Goal: Find specific page/section: Find specific page/section

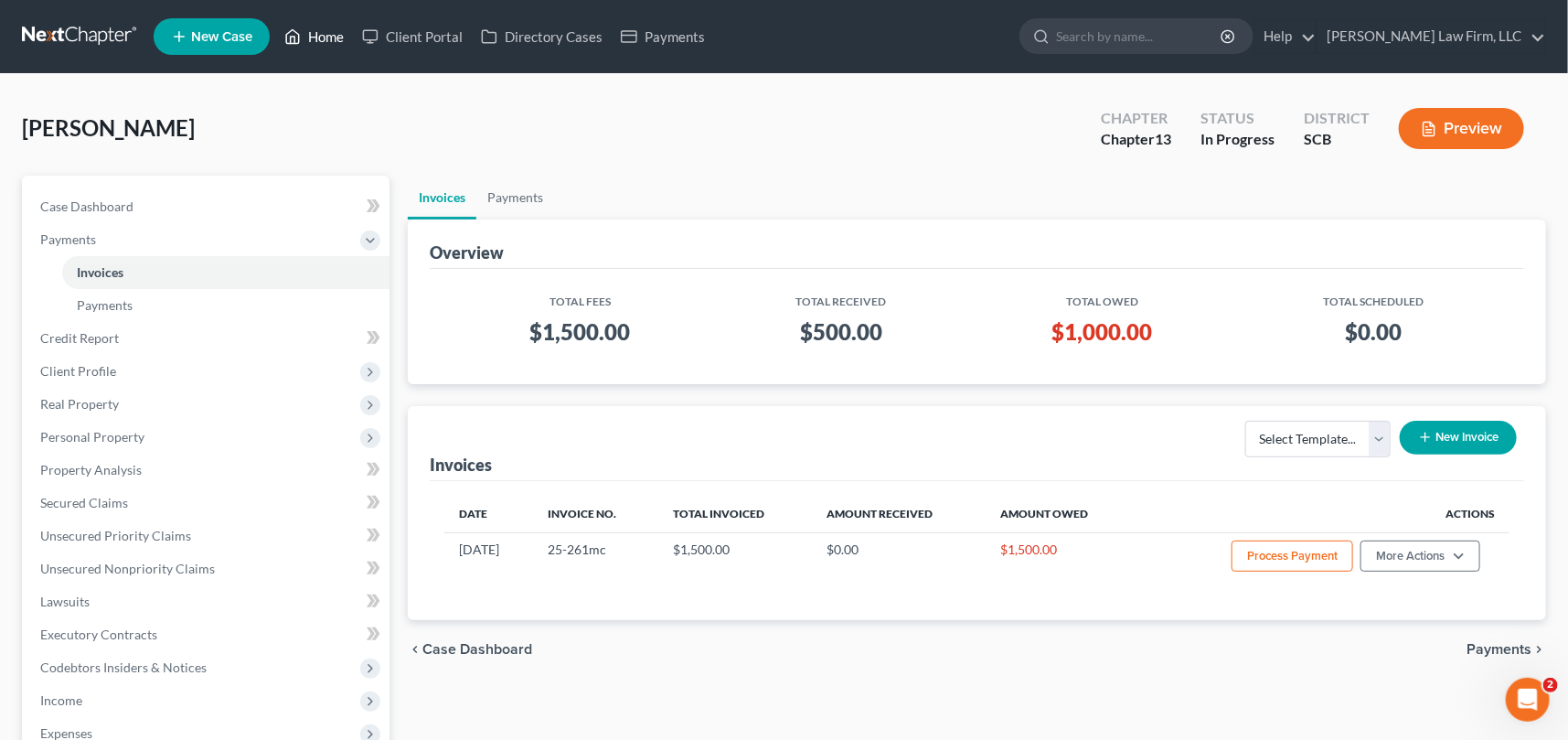
click at [325, 29] on link "Home" at bounding box center [313, 36] width 77 height 33
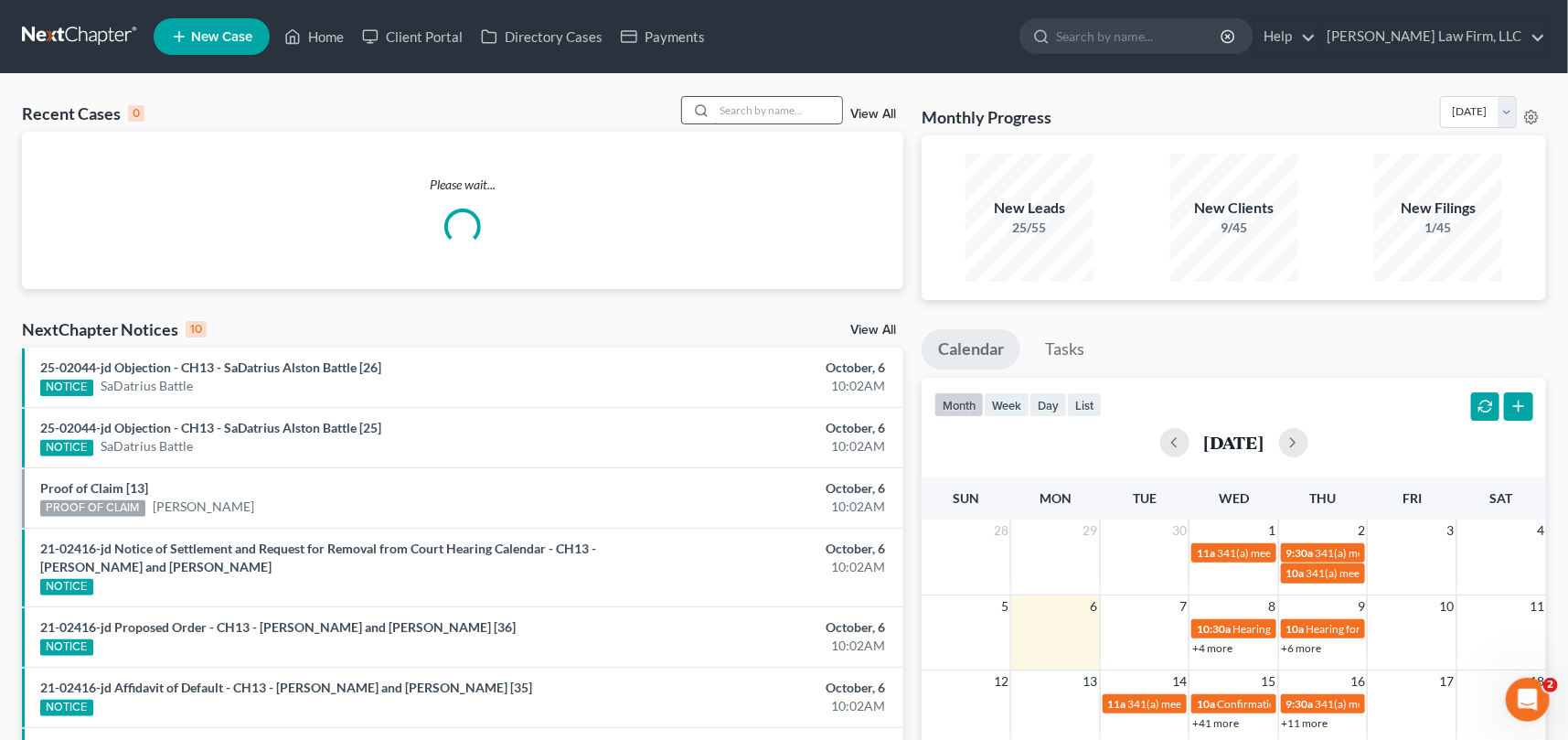
click at [714, 114] on input "search" at bounding box center [778, 110] width 128 height 27
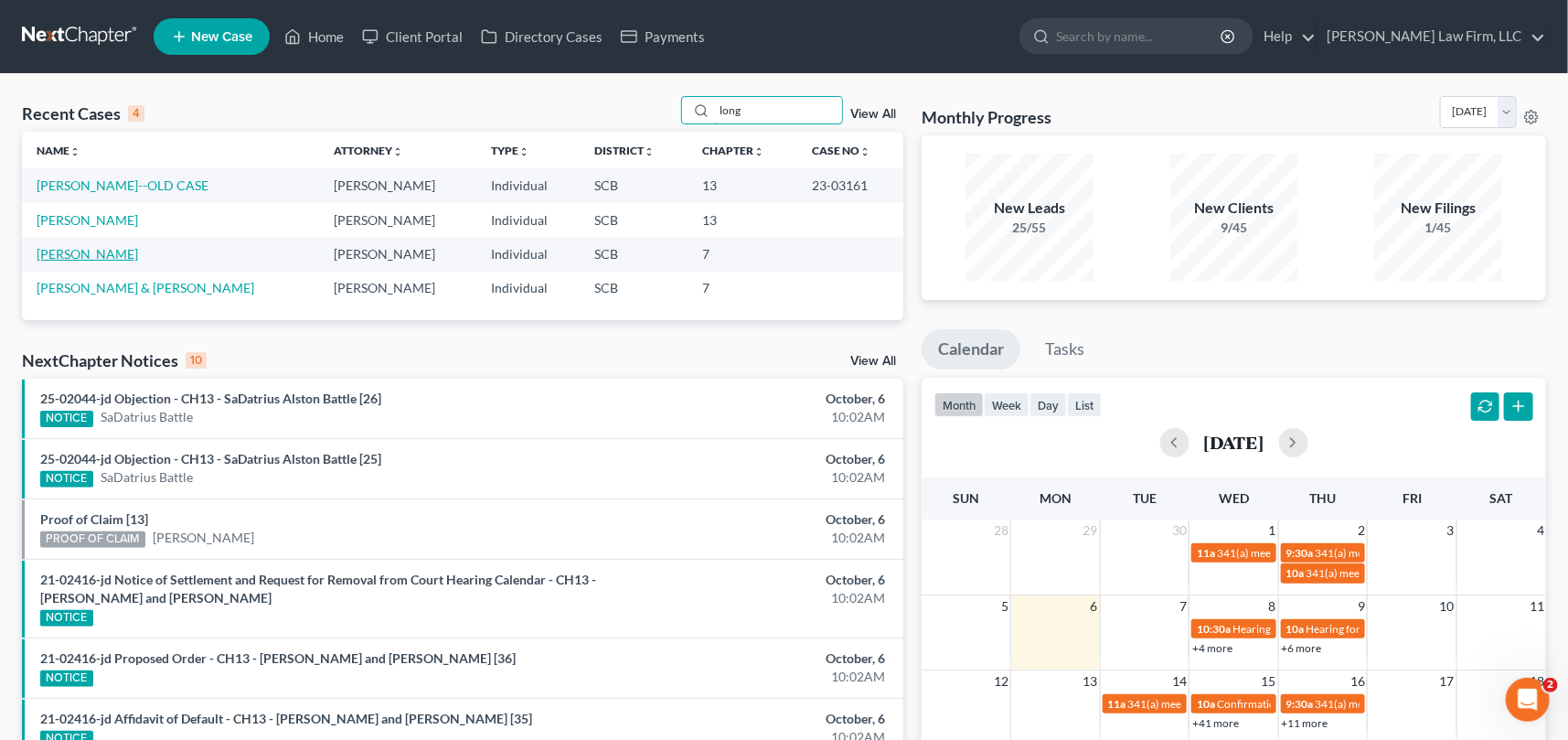
type input "long"
click at [75, 251] on link "[PERSON_NAME]" at bounding box center [87, 254] width 101 height 16
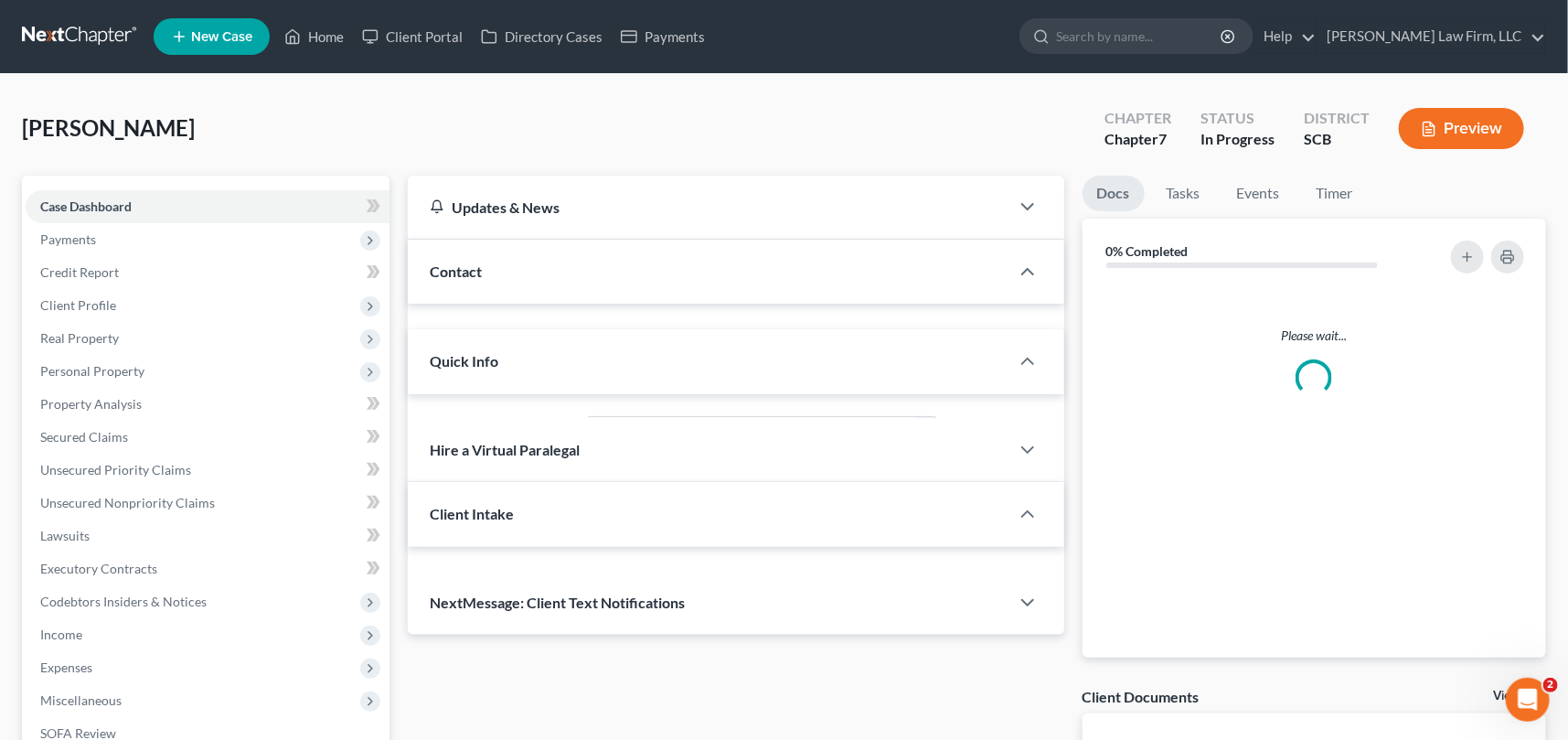
select select "1"
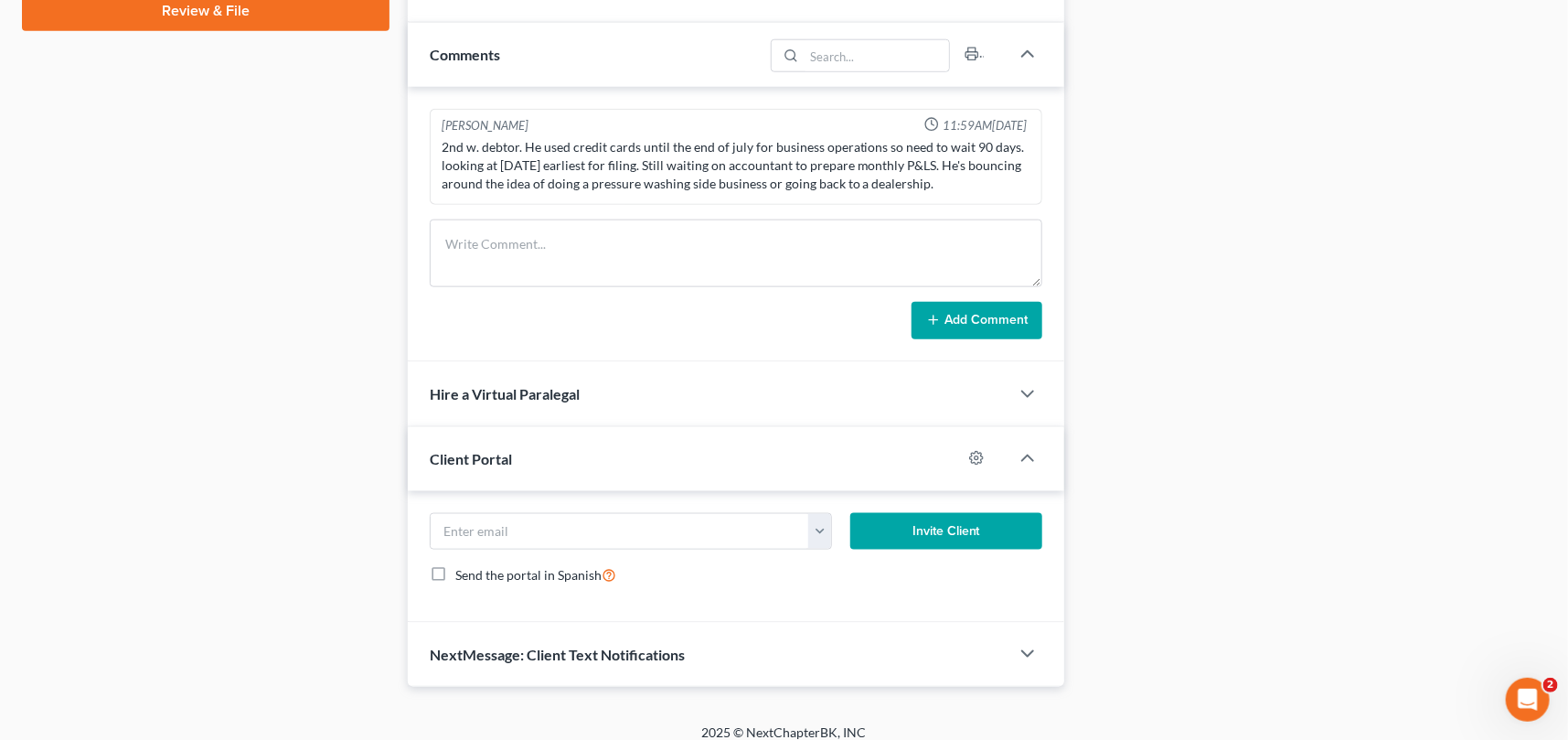
scroll to position [949, 0]
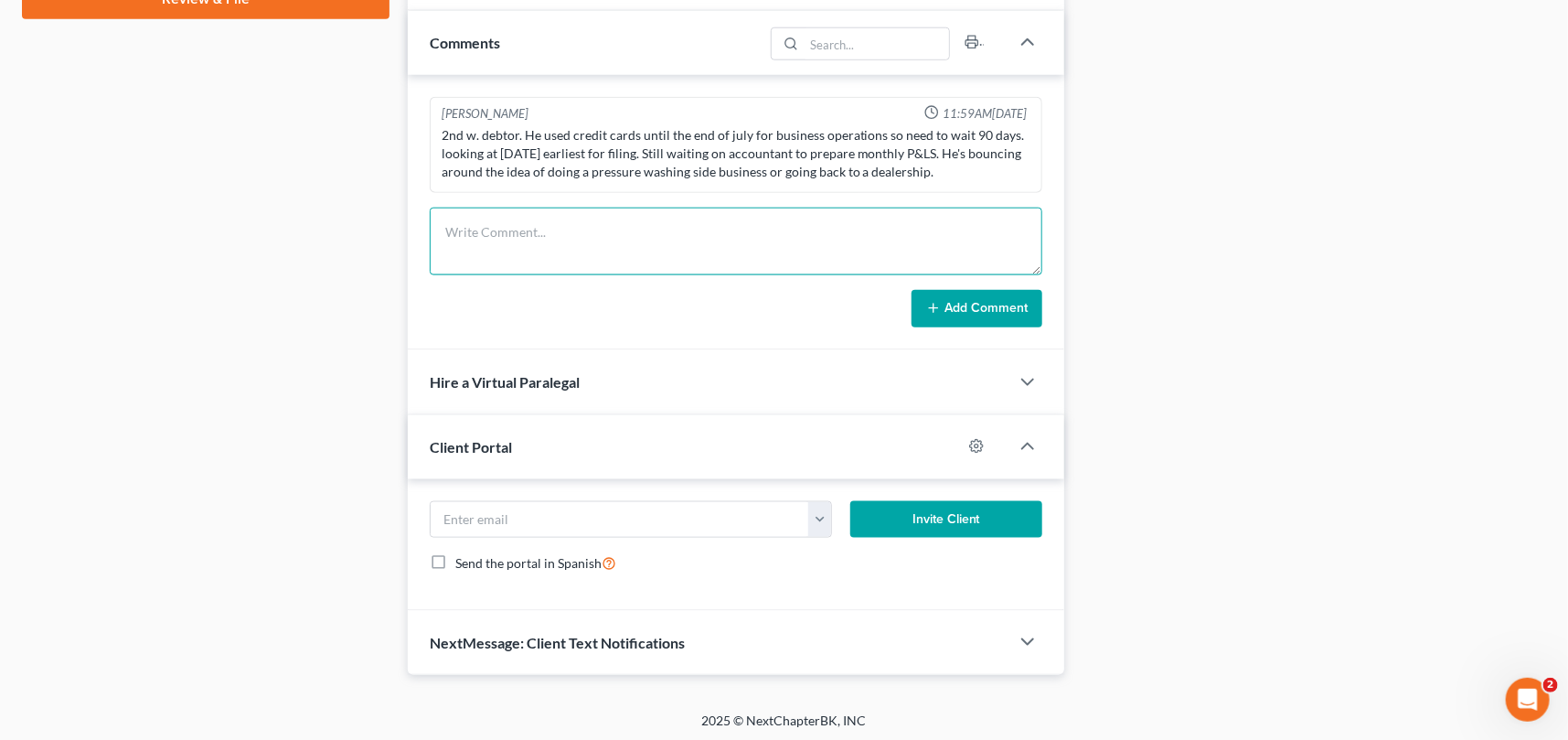
click at [455, 242] on textarea at bounding box center [735, 241] width 612 height 67
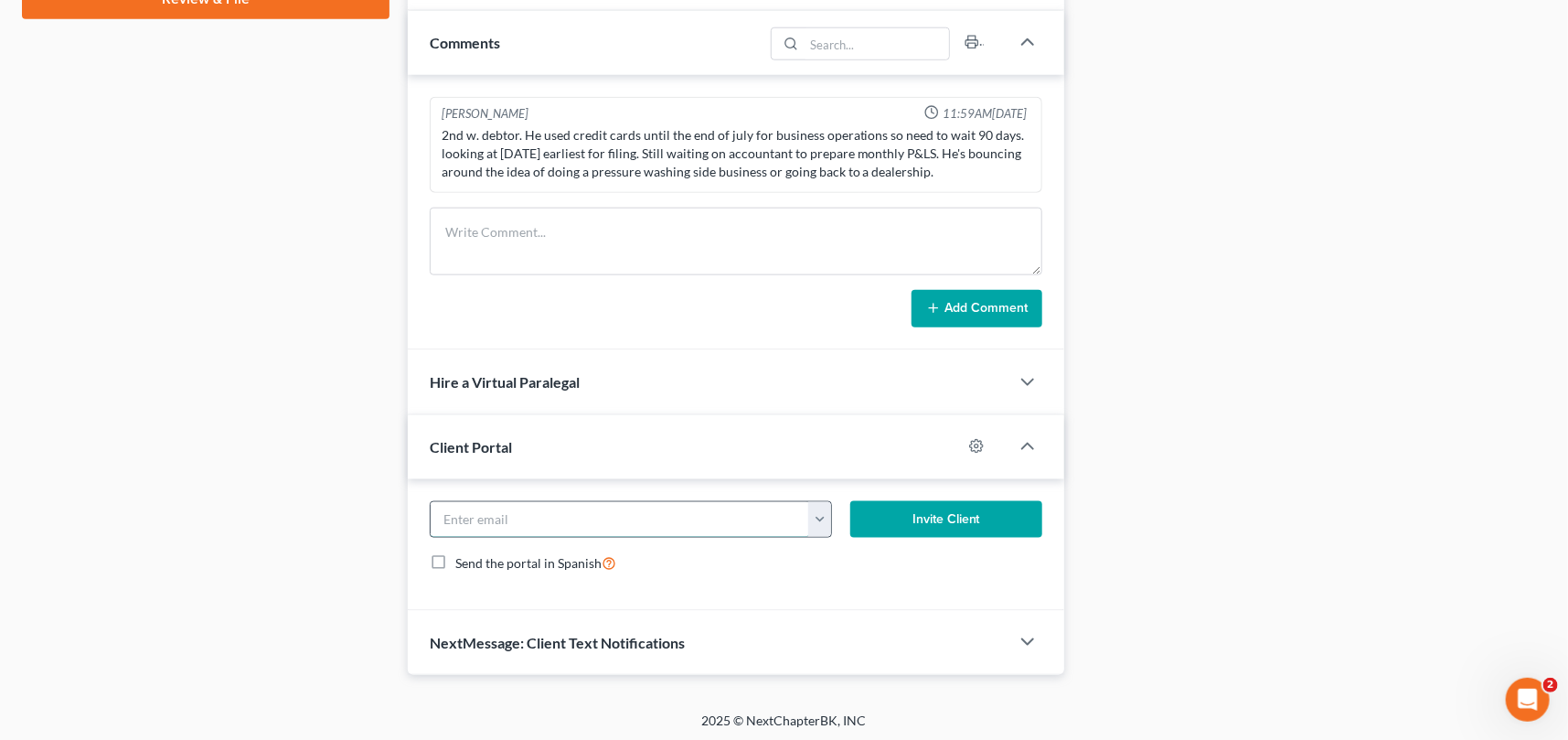
click at [507, 519] on input "email" at bounding box center [620, 519] width 379 height 35
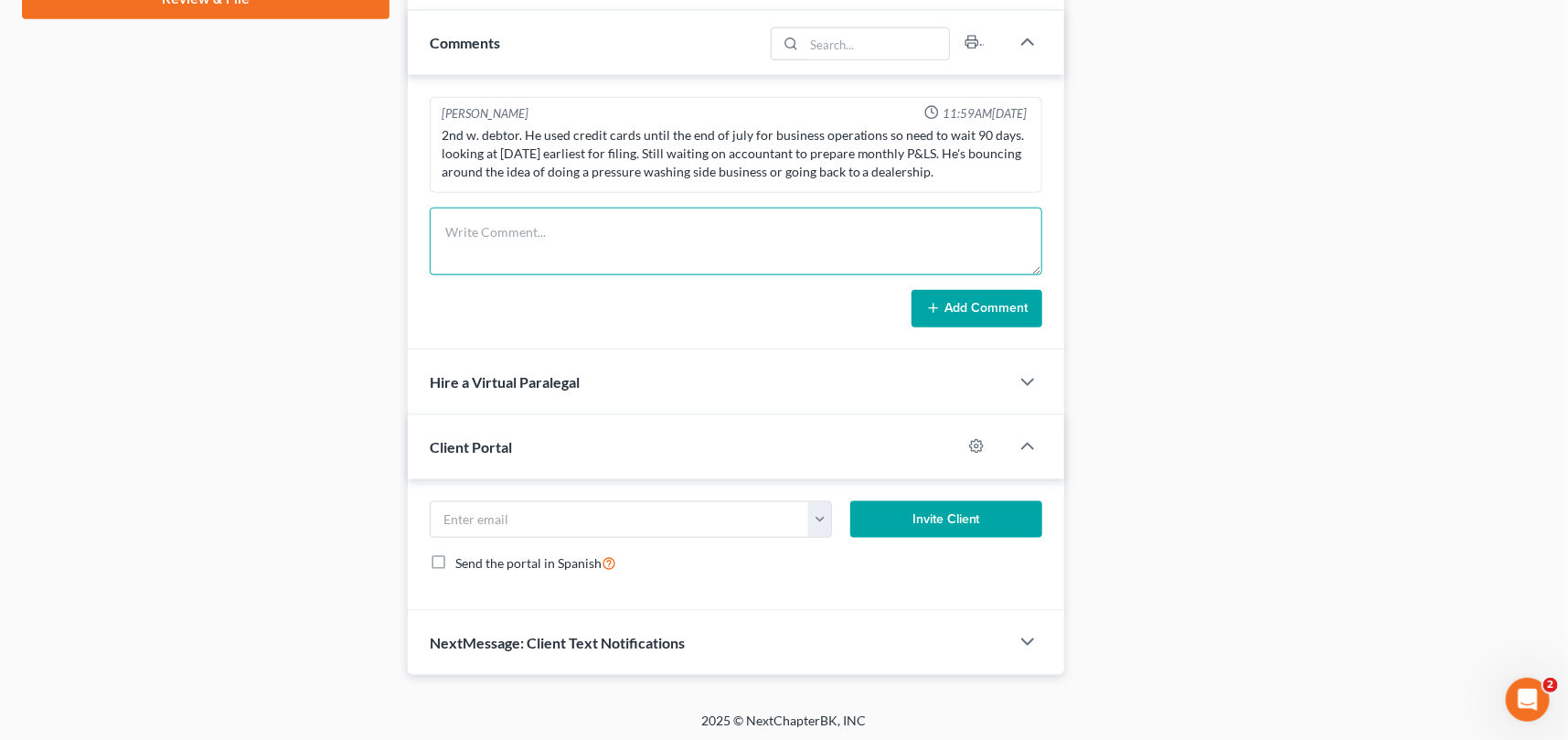
drag, startPoint x: 500, startPoint y: 239, endPoint x: 514, endPoint y: 241, distance: 14.1
click at [515, 237] on textarea at bounding box center [735, 241] width 612 height 67
type textarea "client called and will be in [DATE] to drop off paperwork and make a payment. s…"
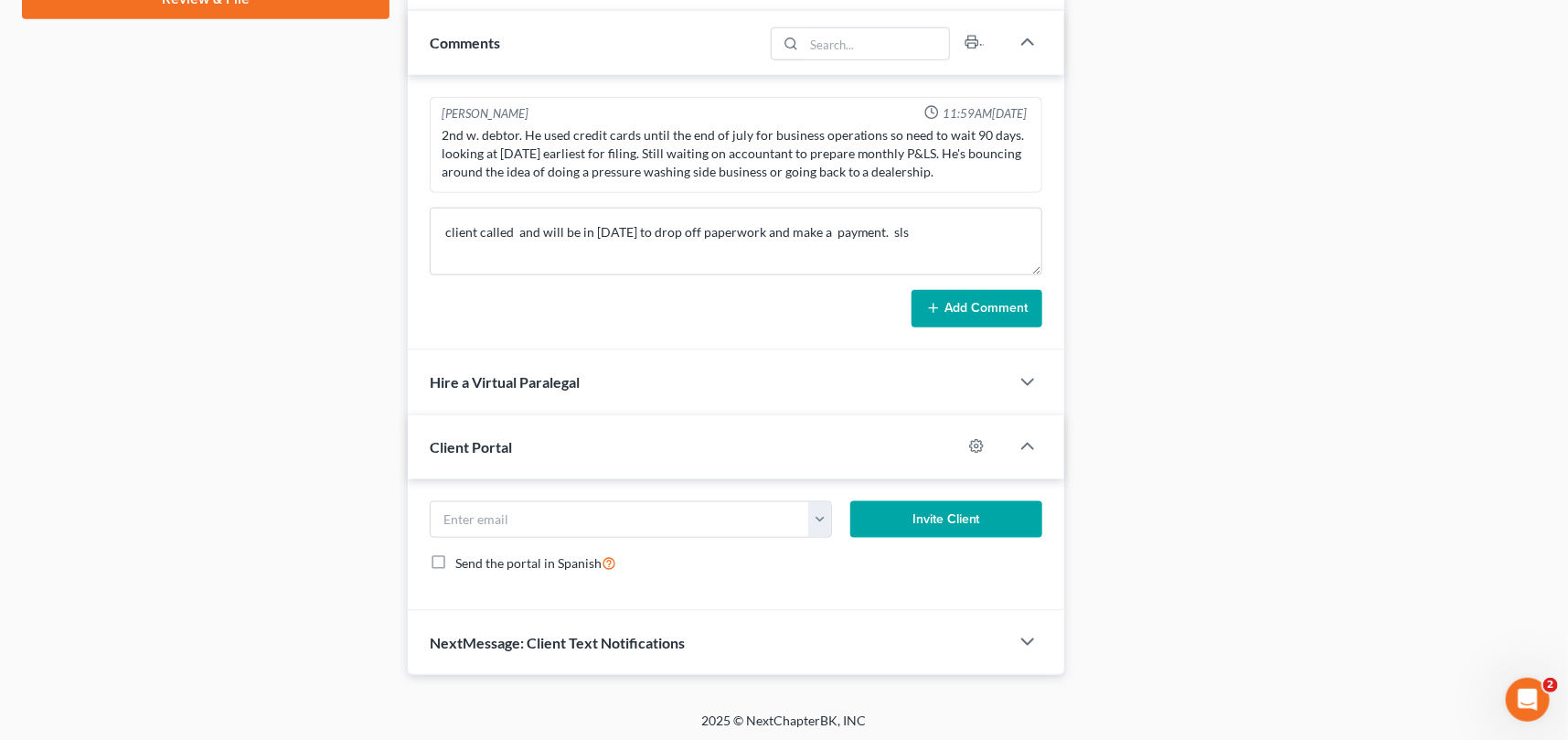
drag, startPoint x: 978, startPoint y: 293, endPoint x: 1009, endPoint y: 275, distance: 35.8
click at [998, 283] on form "client called and will be in [DATE] to drop off paperwork and make a payment. s…" at bounding box center [735, 268] width 612 height 121
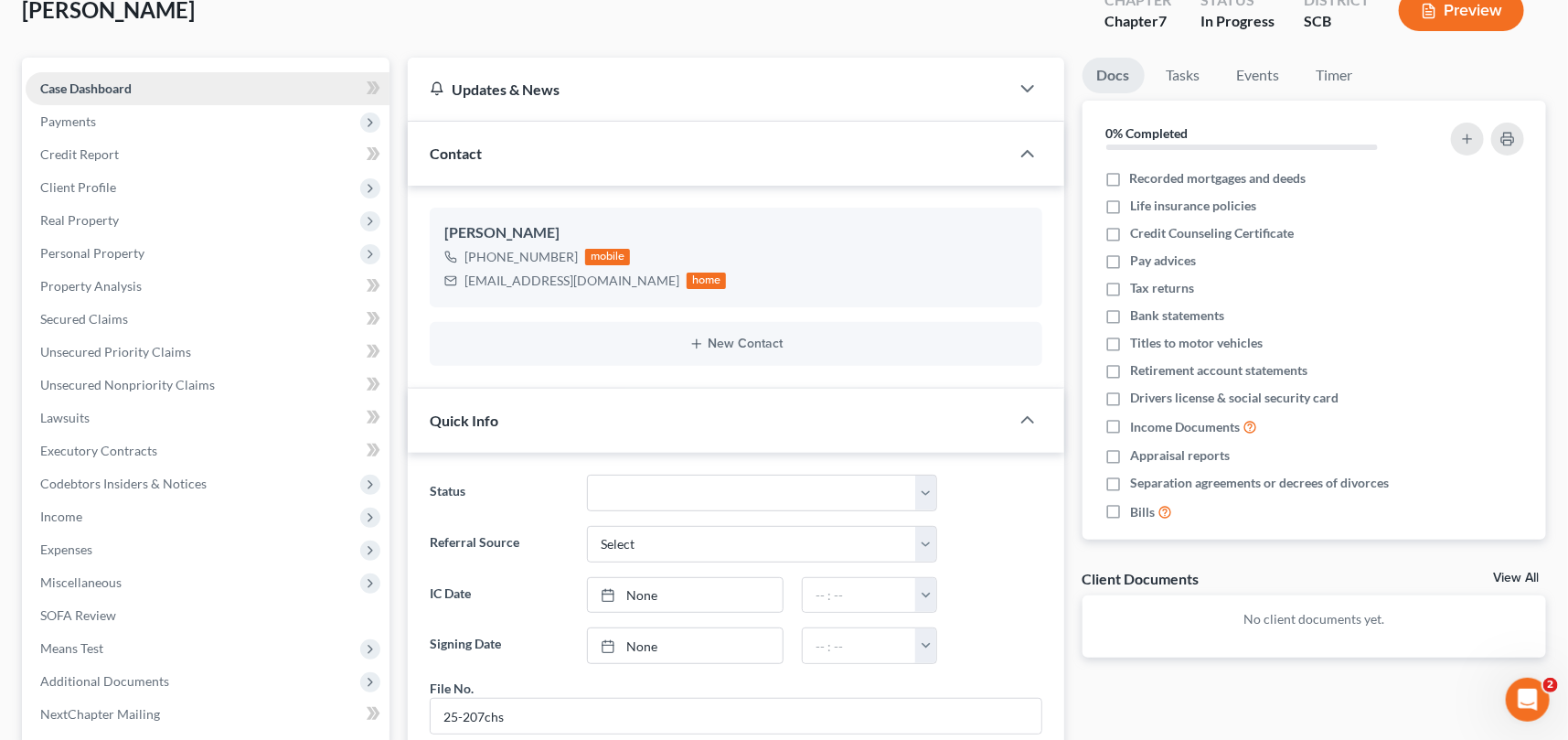
scroll to position [0, 0]
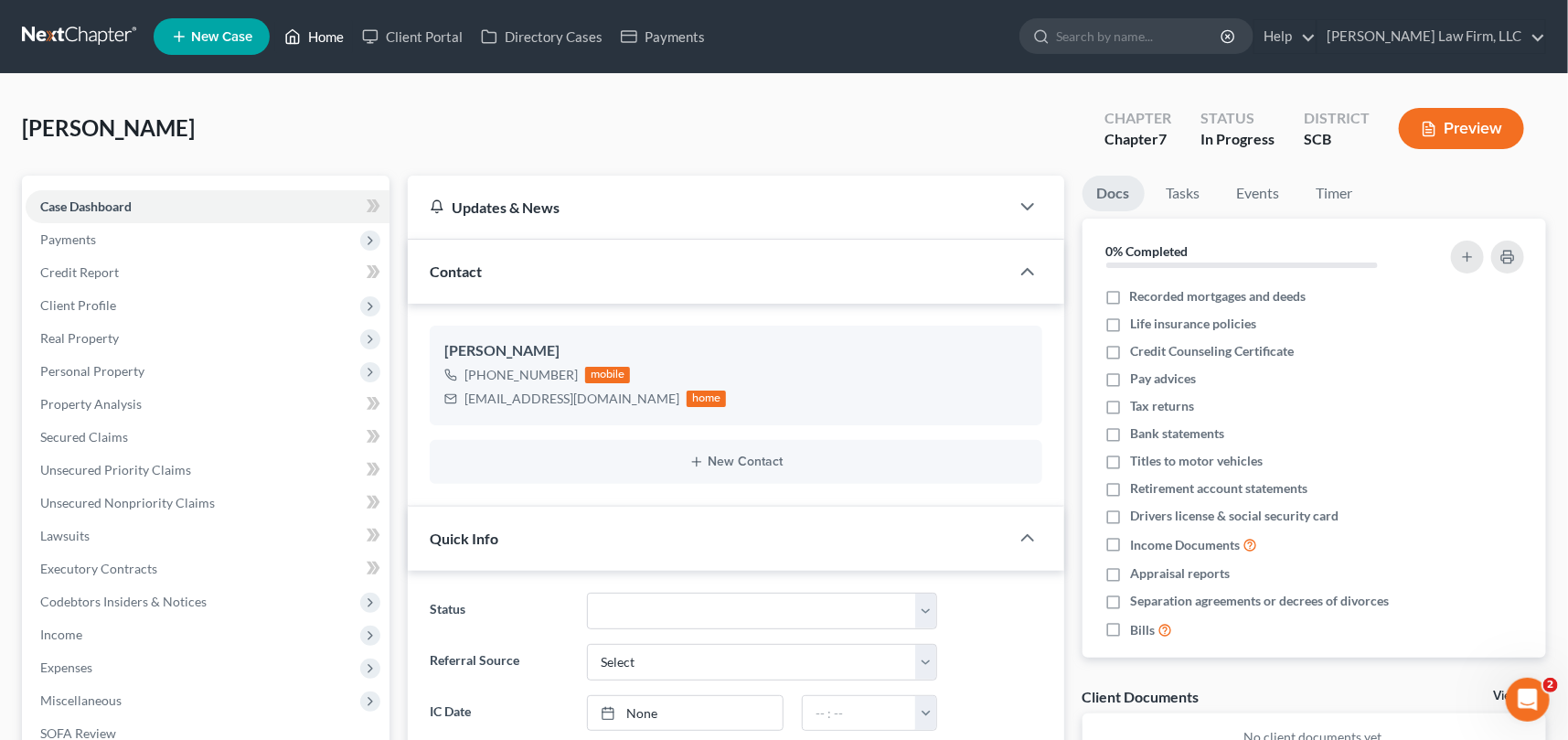
click at [331, 29] on link "Home" at bounding box center [313, 36] width 77 height 33
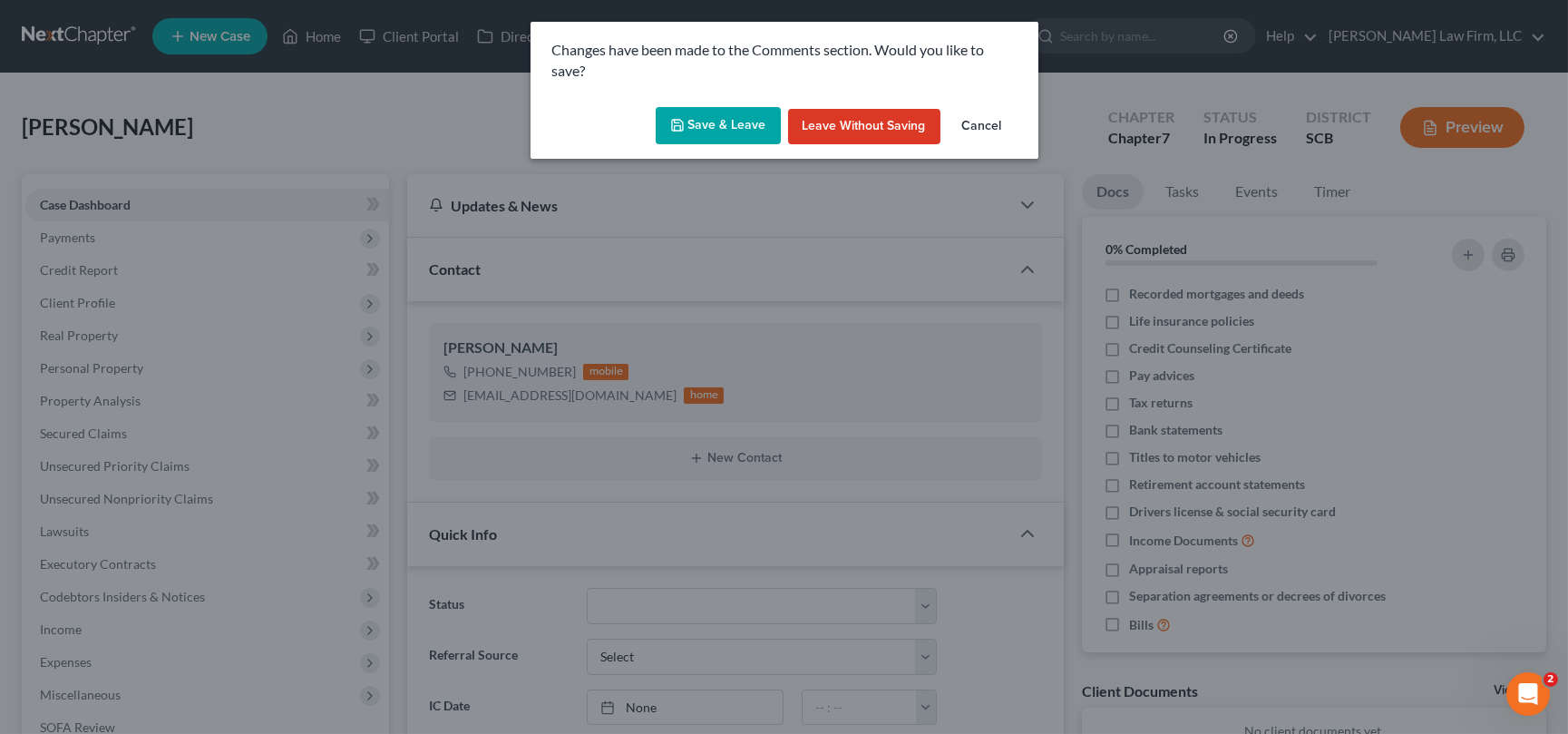
click at [728, 119] on button "Save & Leave" at bounding box center [718, 126] width 125 height 38
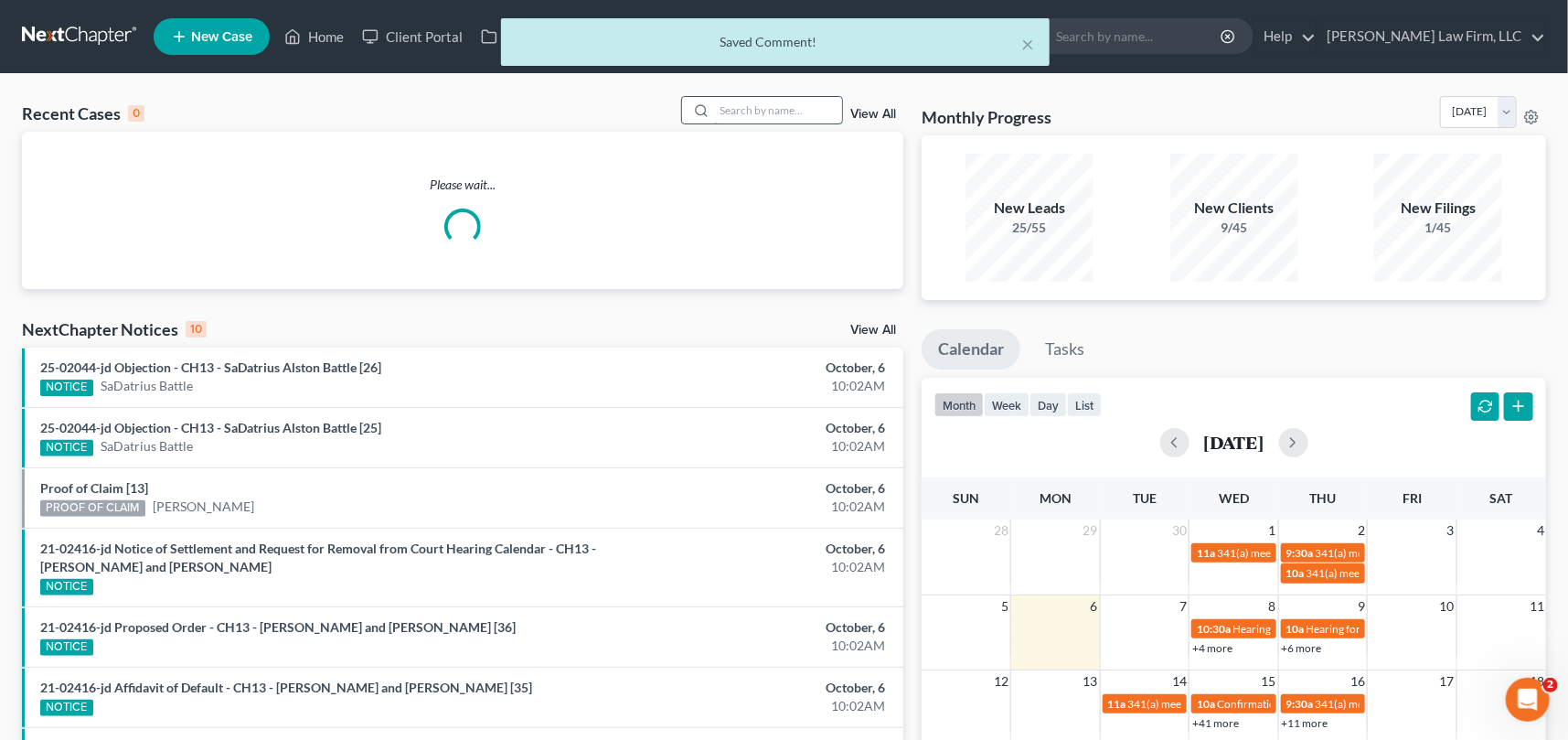
click at [731, 106] on input "search" at bounding box center [778, 110] width 128 height 27
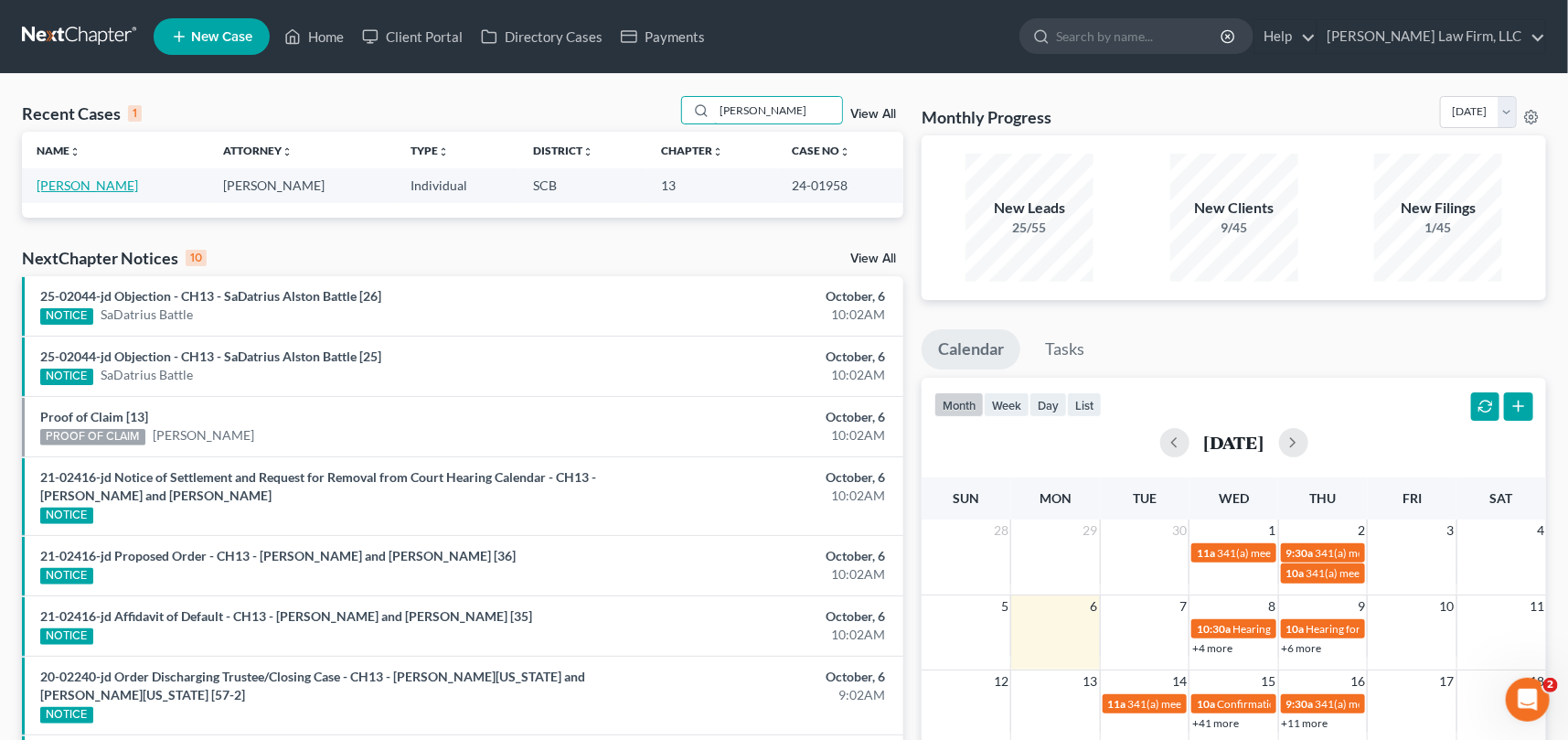
type input "[PERSON_NAME]"
click at [88, 180] on link "[PERSON_NAME]" at bounding box center [87, 185] width 101 height 16
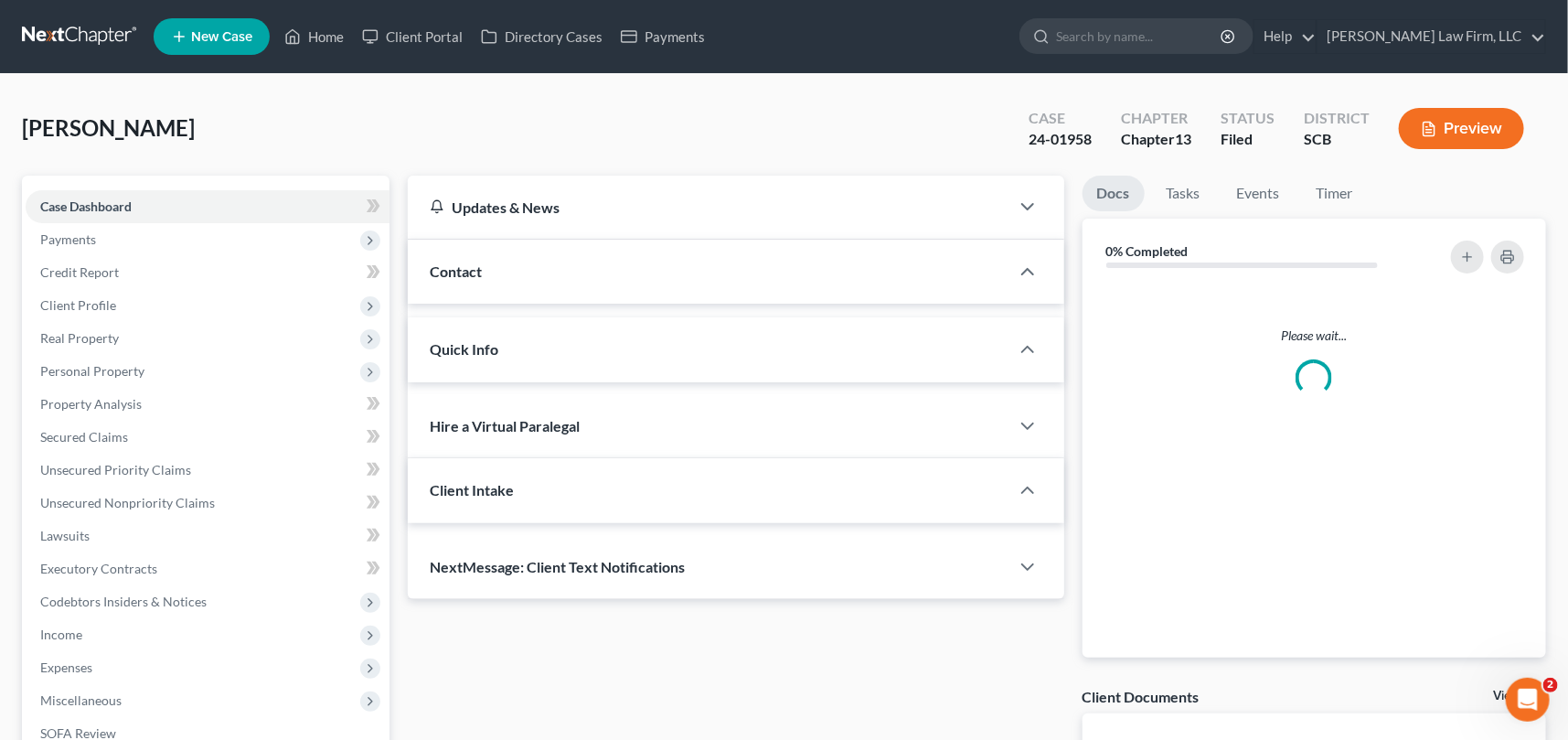
select select "1"
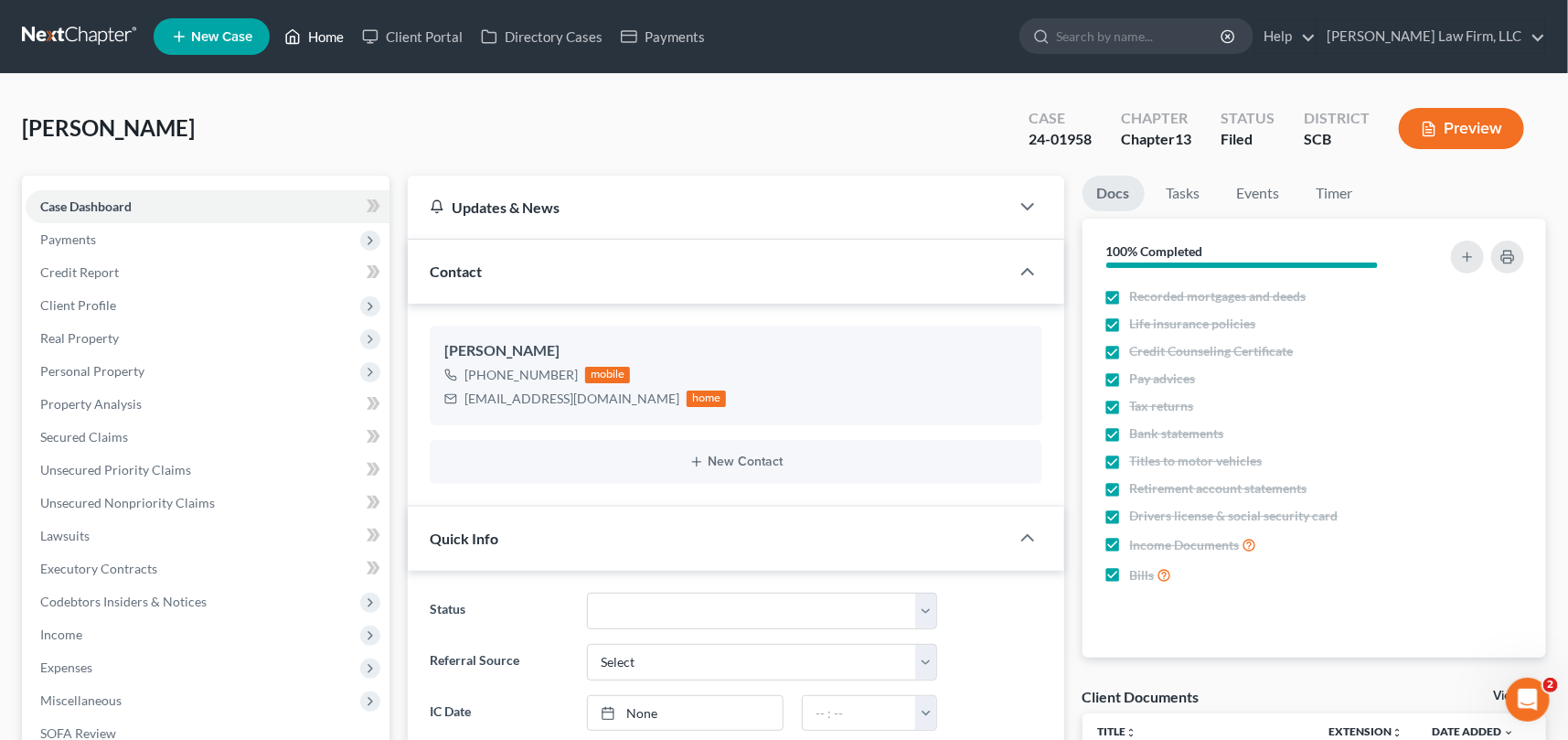
click at [328, 34] on link "Home" at bounding box center [313, 36] width 77 height 33
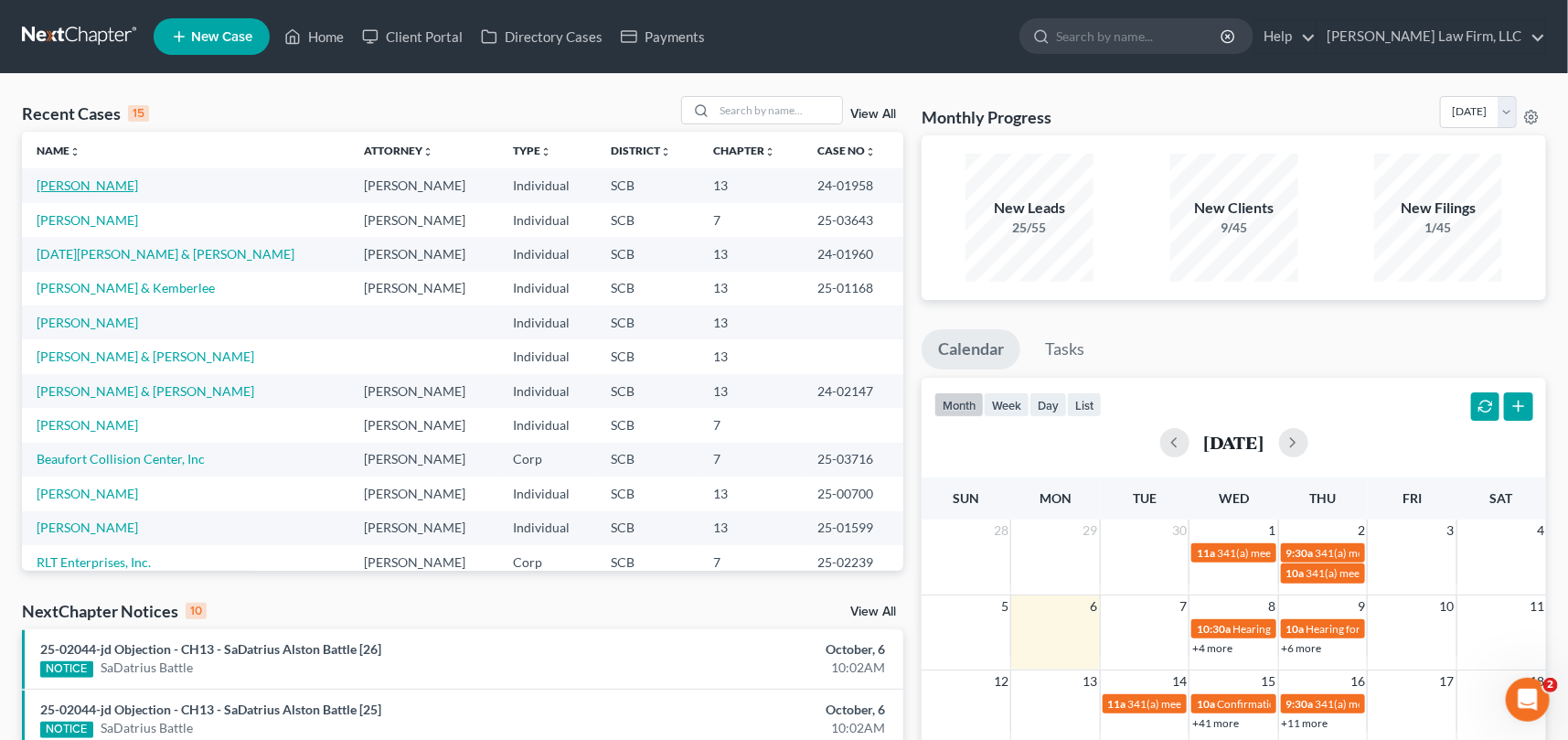
click at [87, 182] on link "[PERSON_NAME]" at bounding box center [87, 185] width 101 height 16
select select "2"
select select "1"
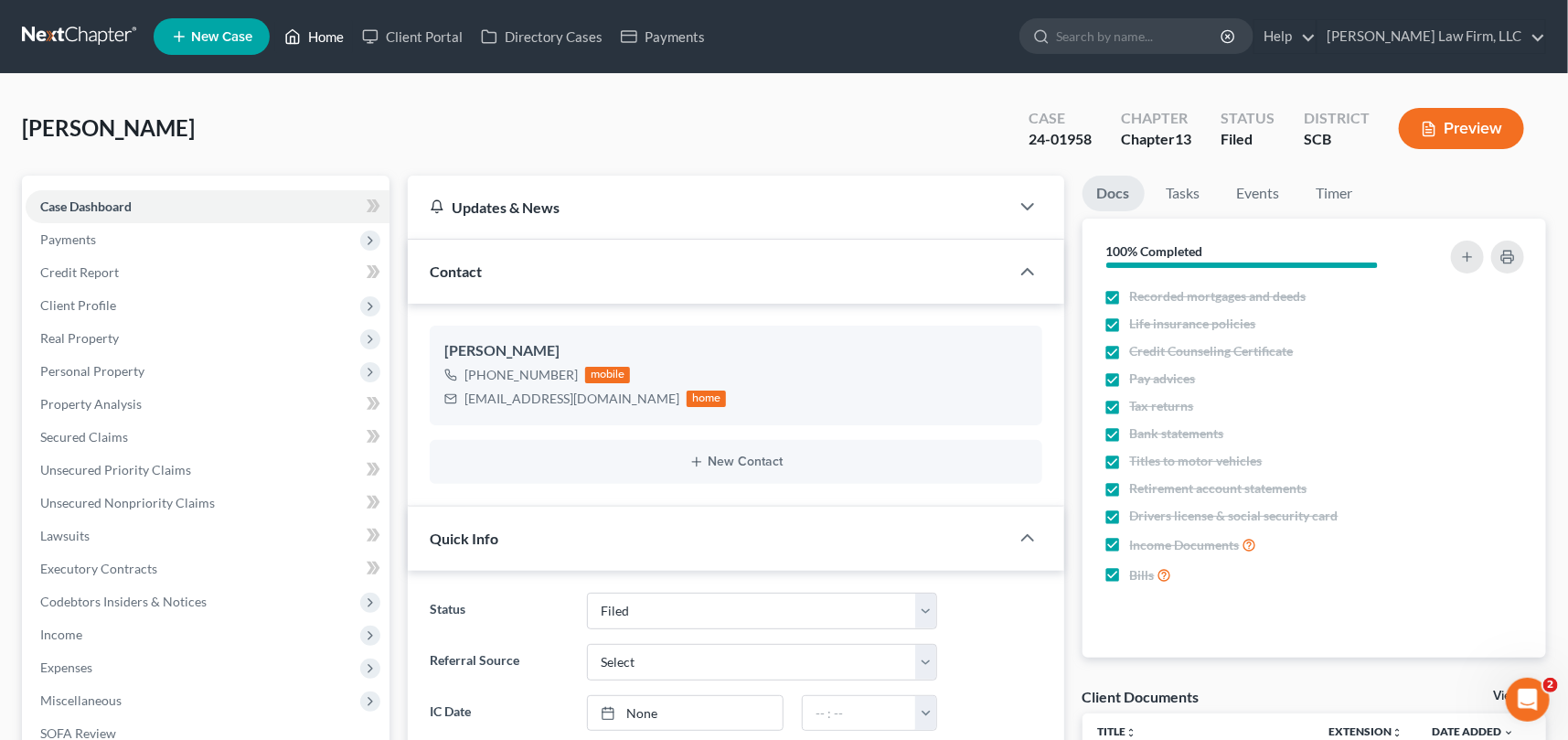
click at [320, 30] on link "Home" at bounding box center [313, 36] width 77 height 33
